Goal: Navigation & Orientation: Find specific page/section

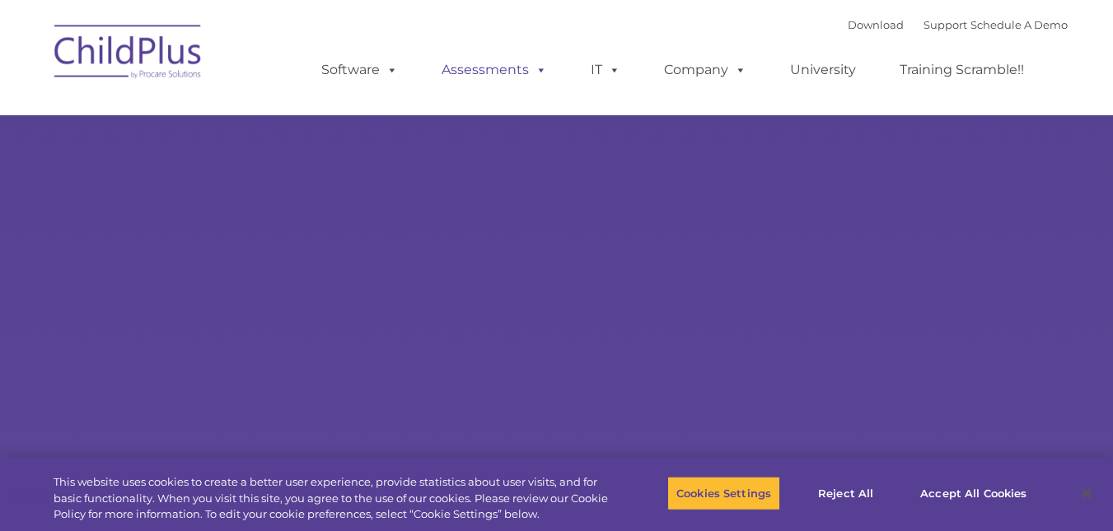
select select "MEDIUM"
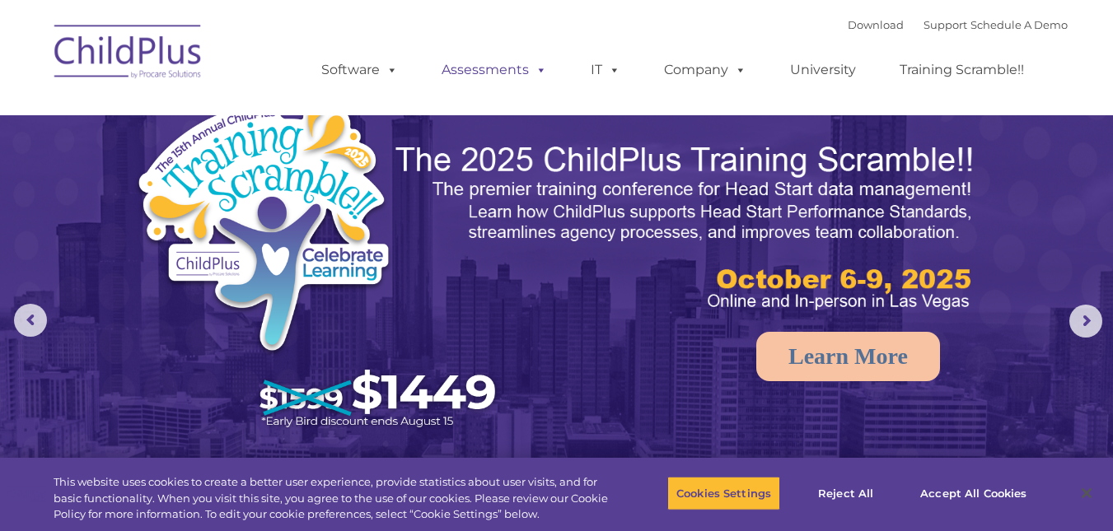
click at [516, 65] on link "Assessments" at bounding box center [494, 70] width 138 height 33
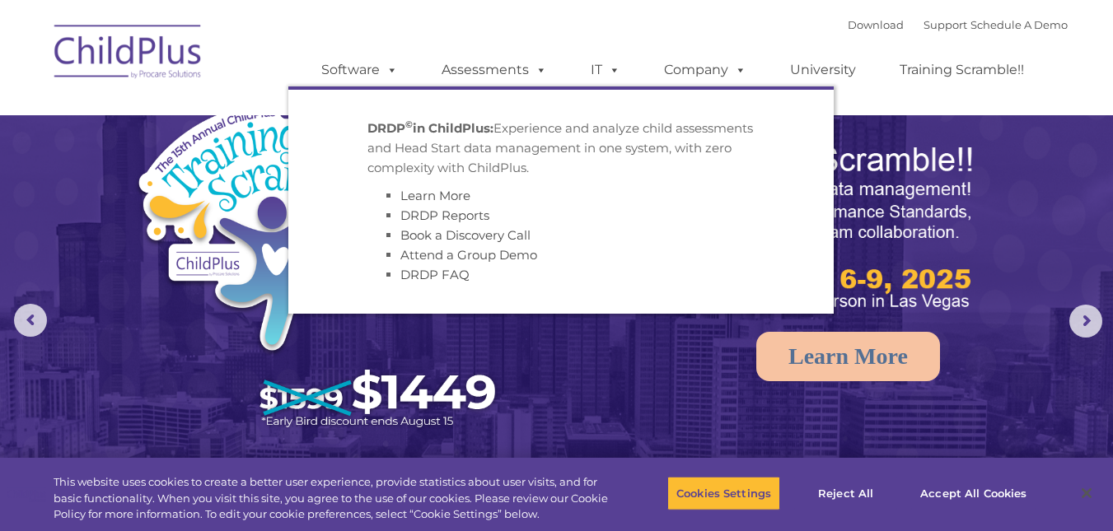
click at [474, 33] on div "Download Support | Schedule A Demo  MENU MENU Software ChildPlus: The original…" at bounding box center [677, 57] width 779 height 91
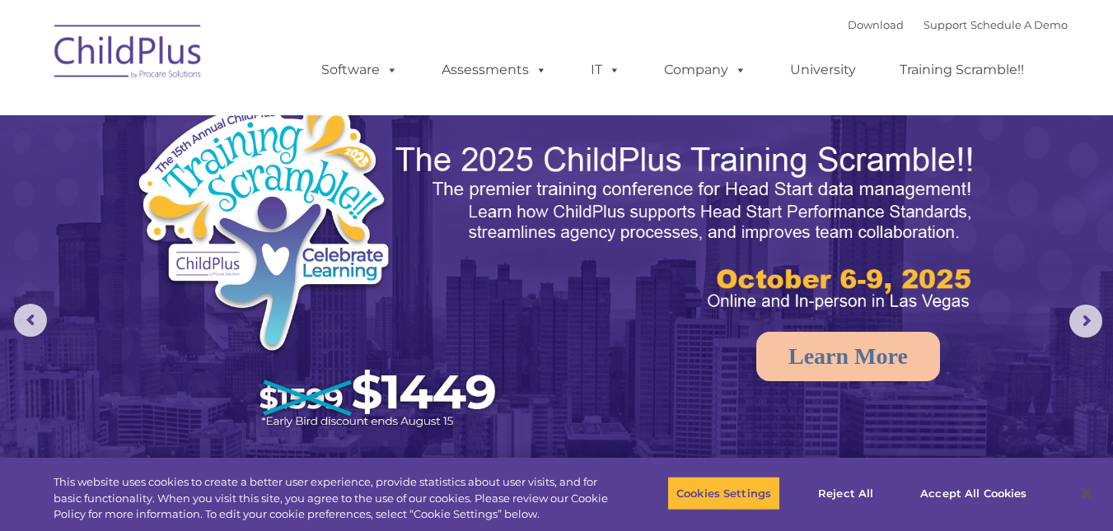
click at [129, 54] on img at bounding box center [128, 54] width 165 height 82
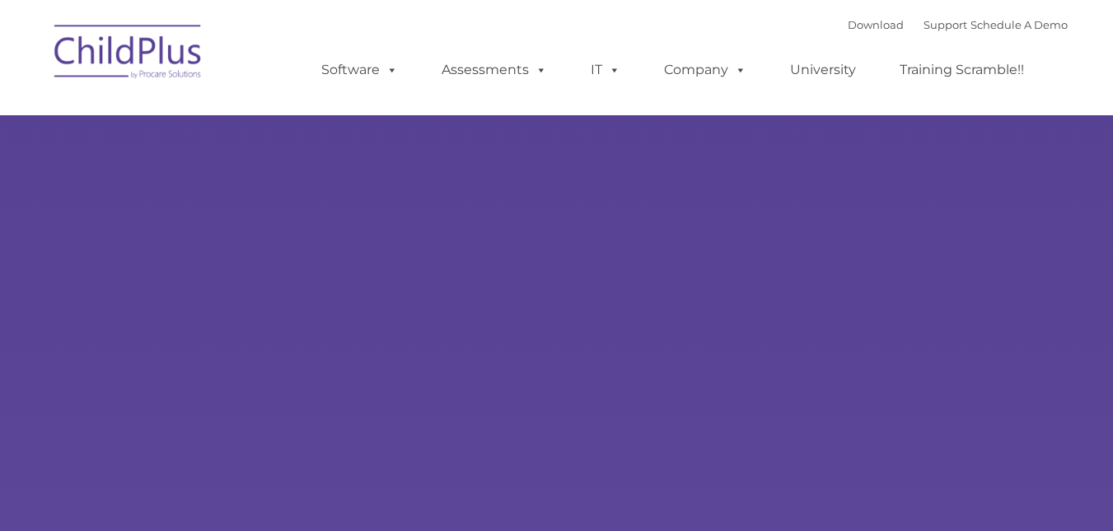
type input ""
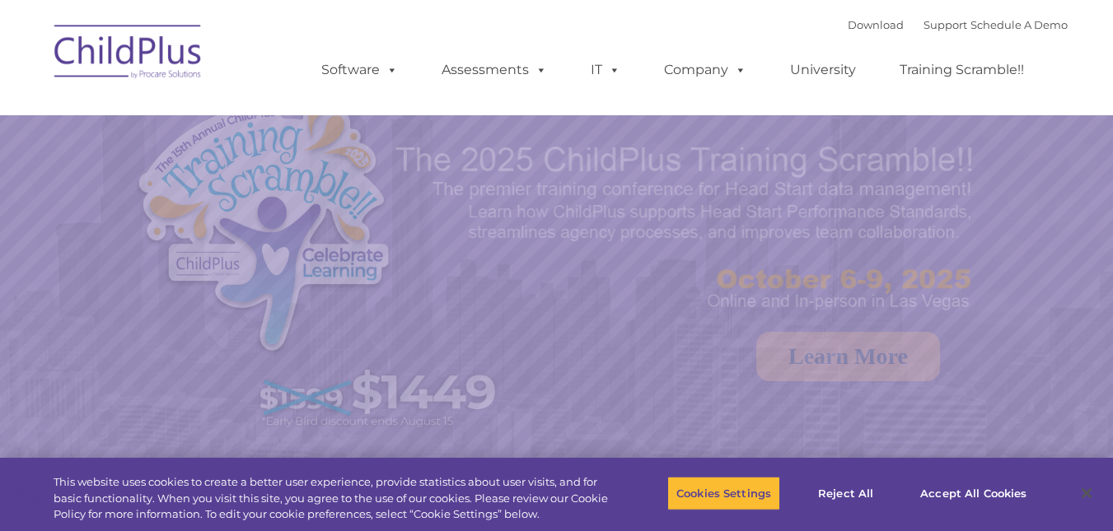
select select "MEDIUM"
